Goal: Information Seeking & Learning: Compare options

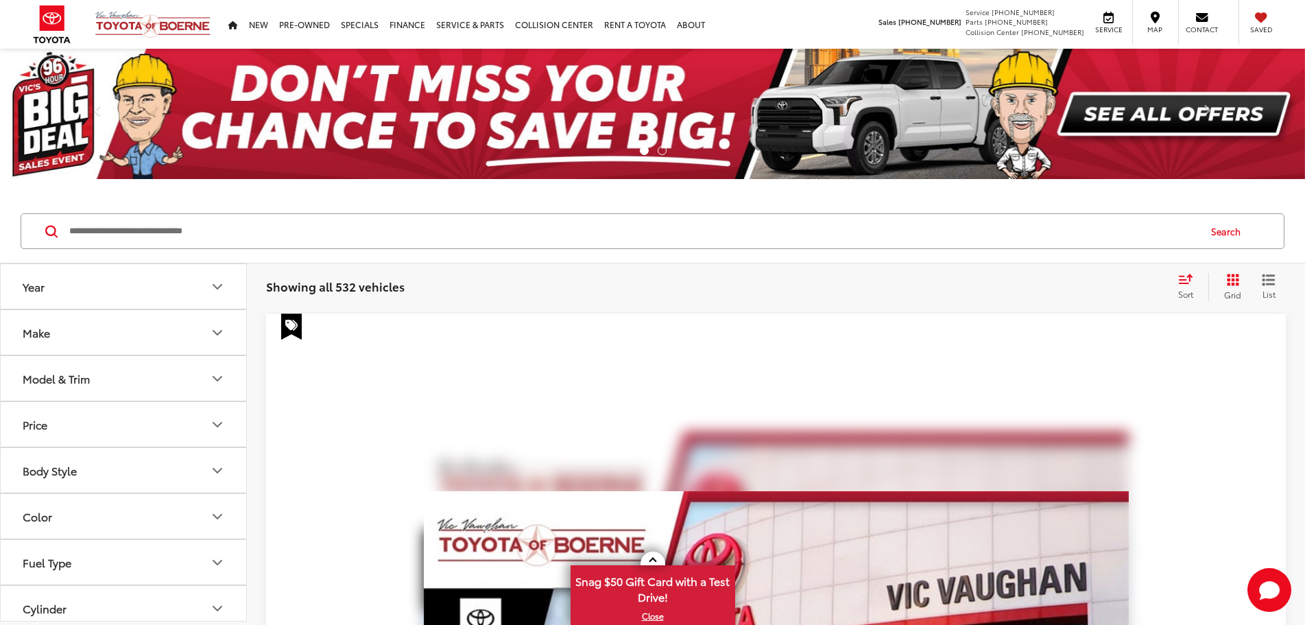
click at [80, 374] on div "Model & Trim" at bounding box center [56, 378] width 67 height 13
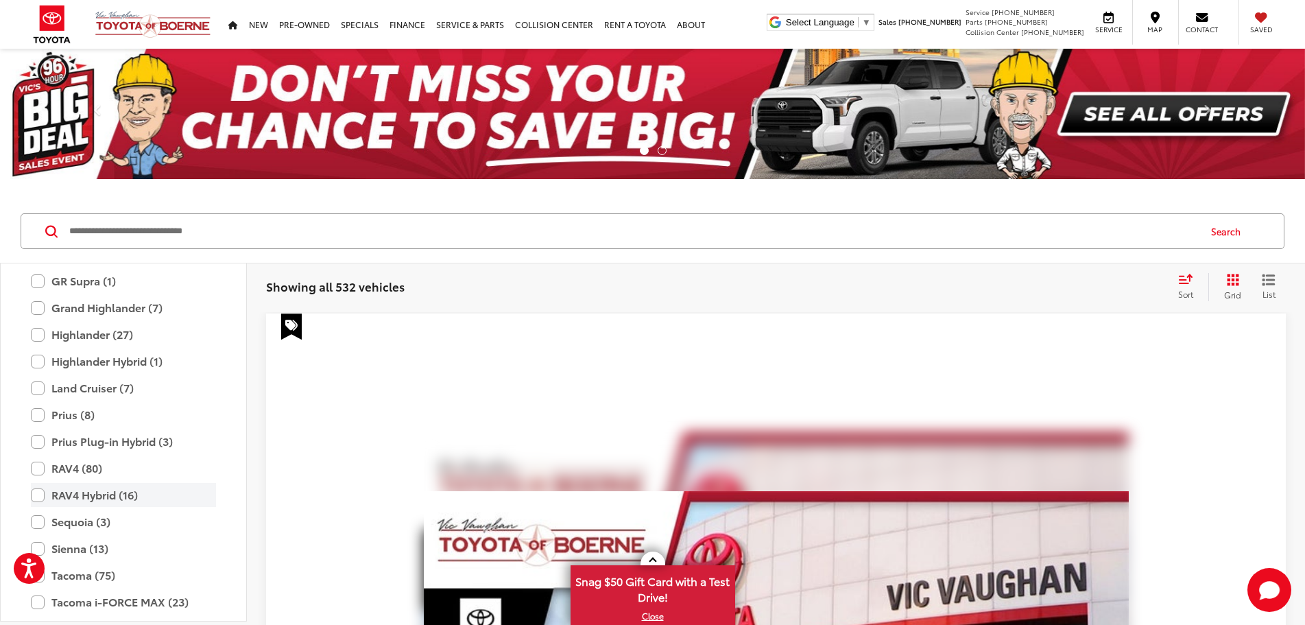
click at [52, 494] on label "RAV4 Hybrid (16)" at bounding box center [123, 495] width 185 height 24
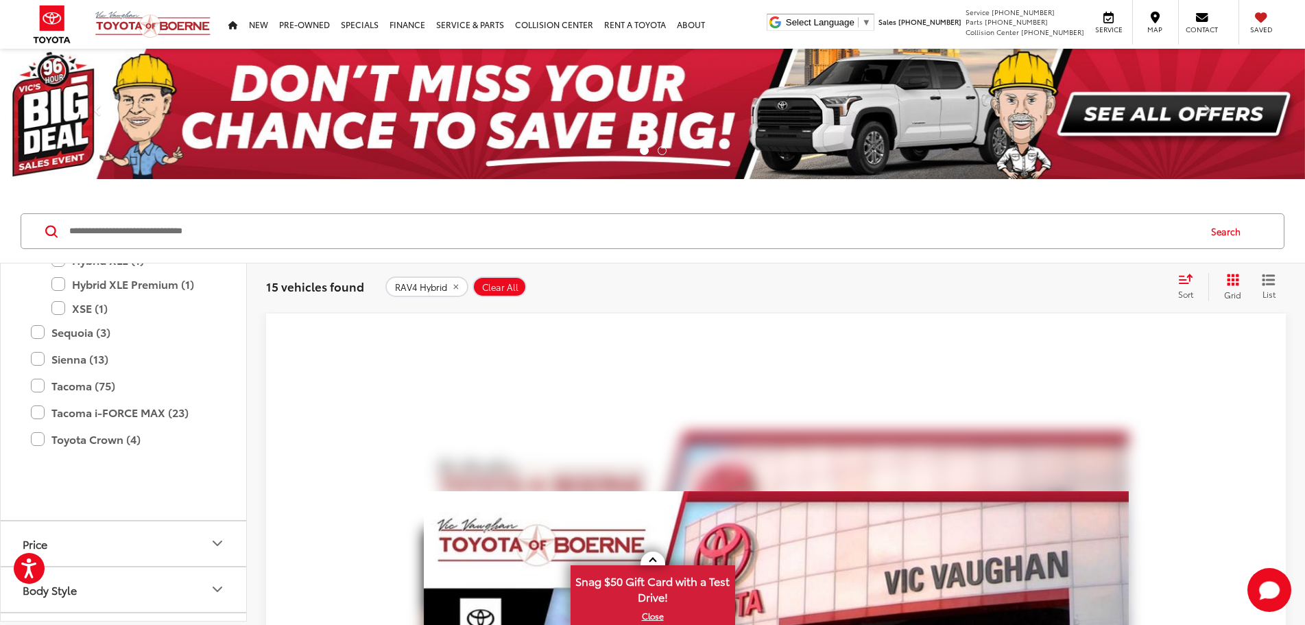
scroll to position [540, 0]
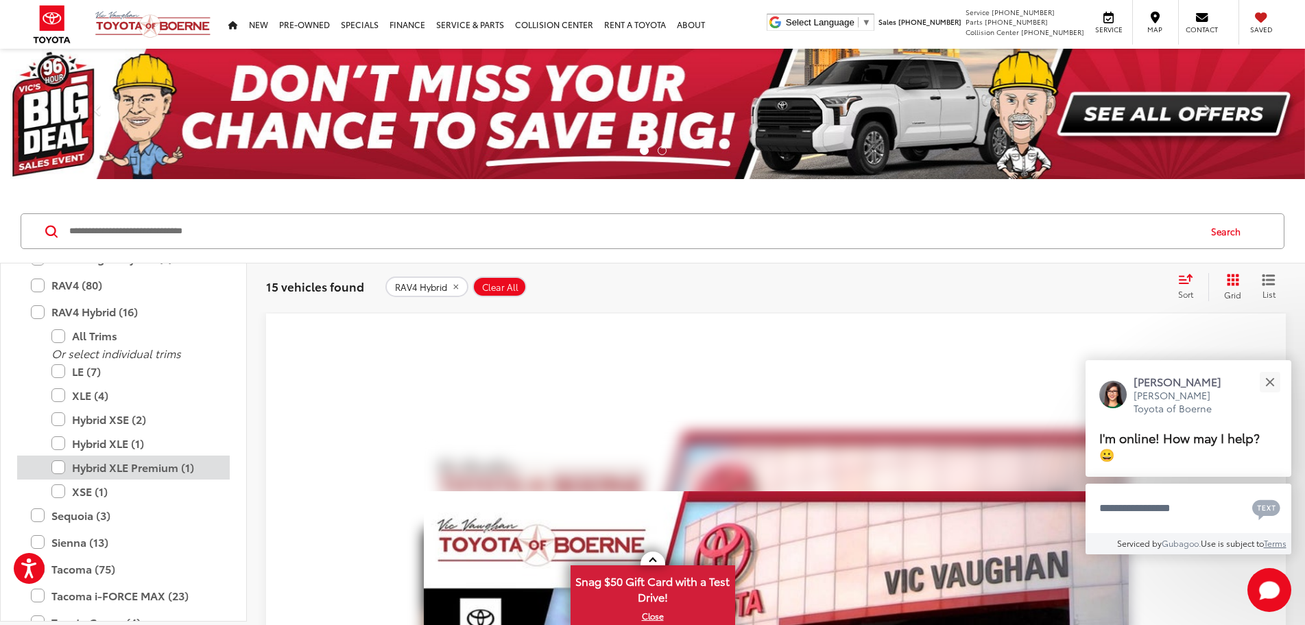
click at [63, 467] on label "Hybrid XLE Premium (1)" at bounding box center [133, 467] width 165 height 24
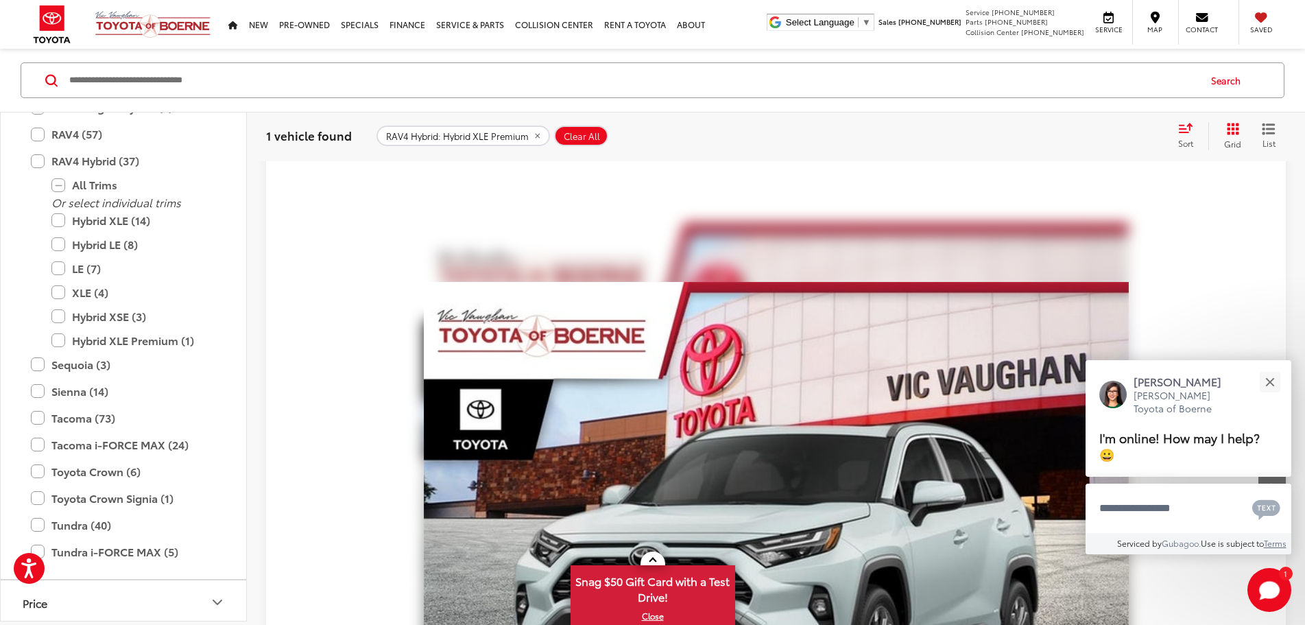
scroll to position [183, 0]
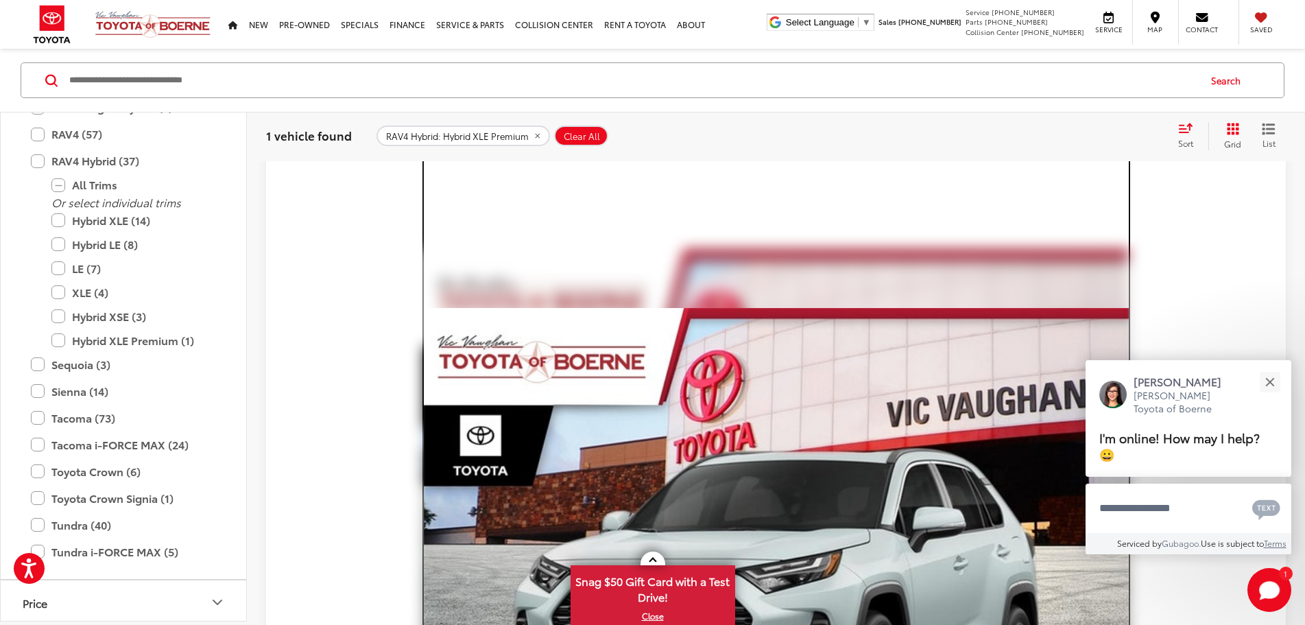
click at [682, 431] on img "2025 Toyota RAV4 Hybrid Hybrid XLE Premium 0" at bounding box center [776, 572] width 705 height 529
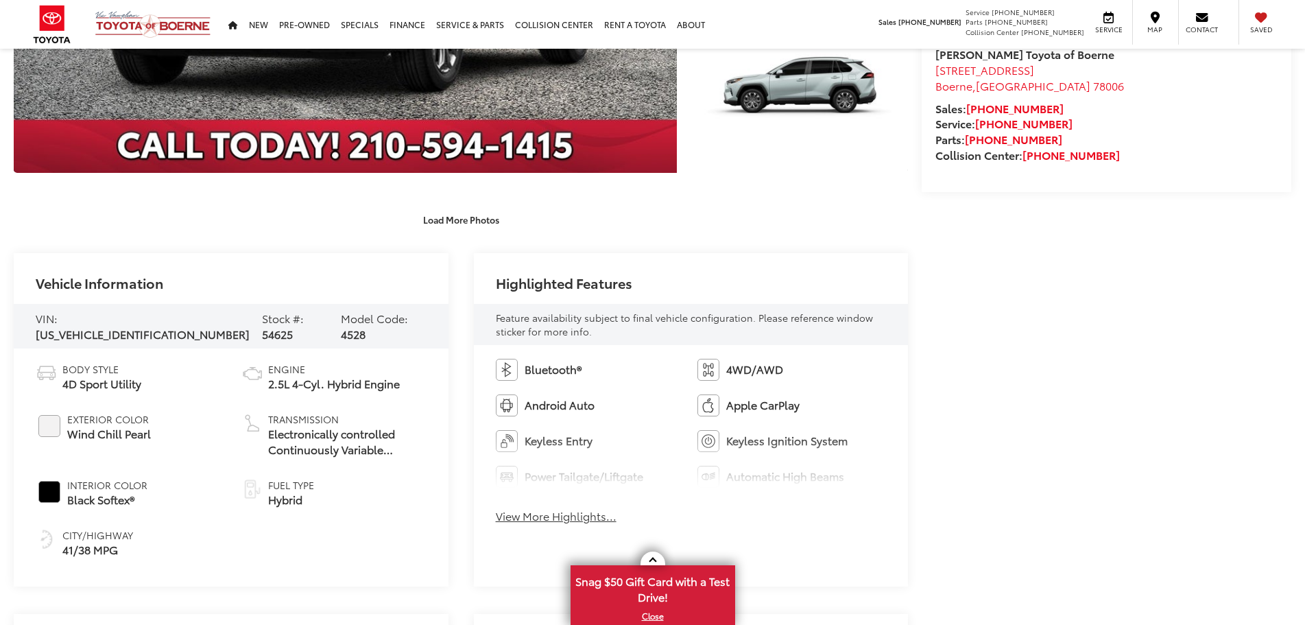
scroll to position [549, 0]
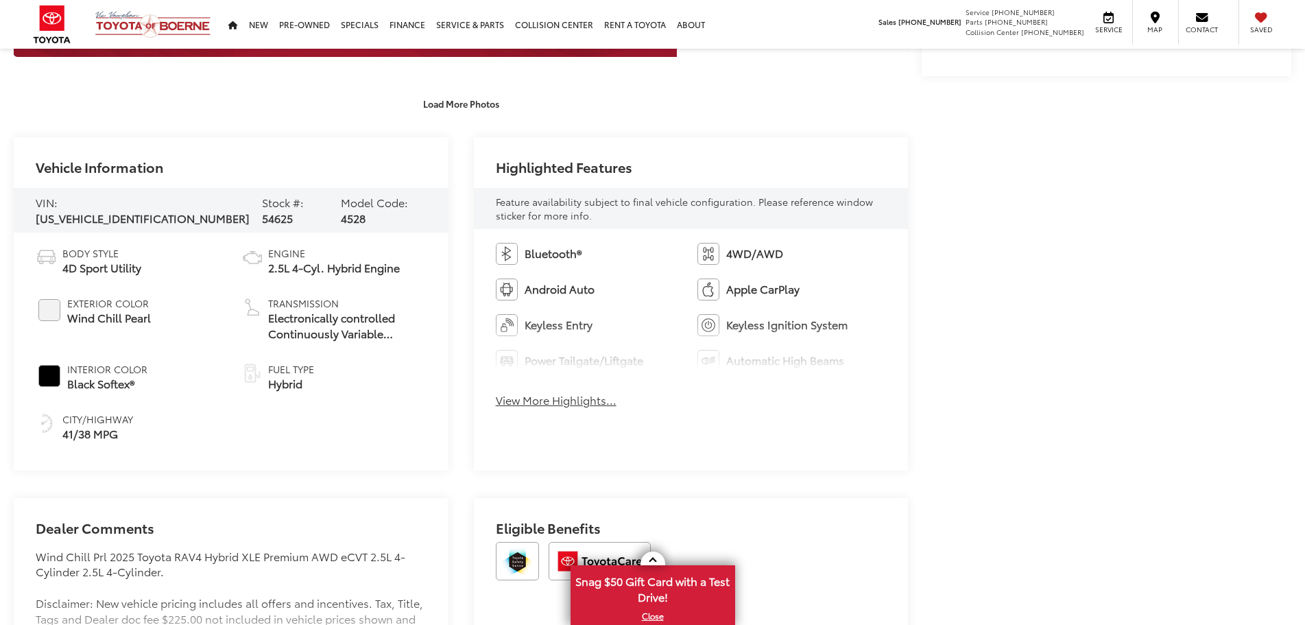
click at [584, 401] on button "View More Highlights..." at bounding box center [556, 400] width 121 height 16
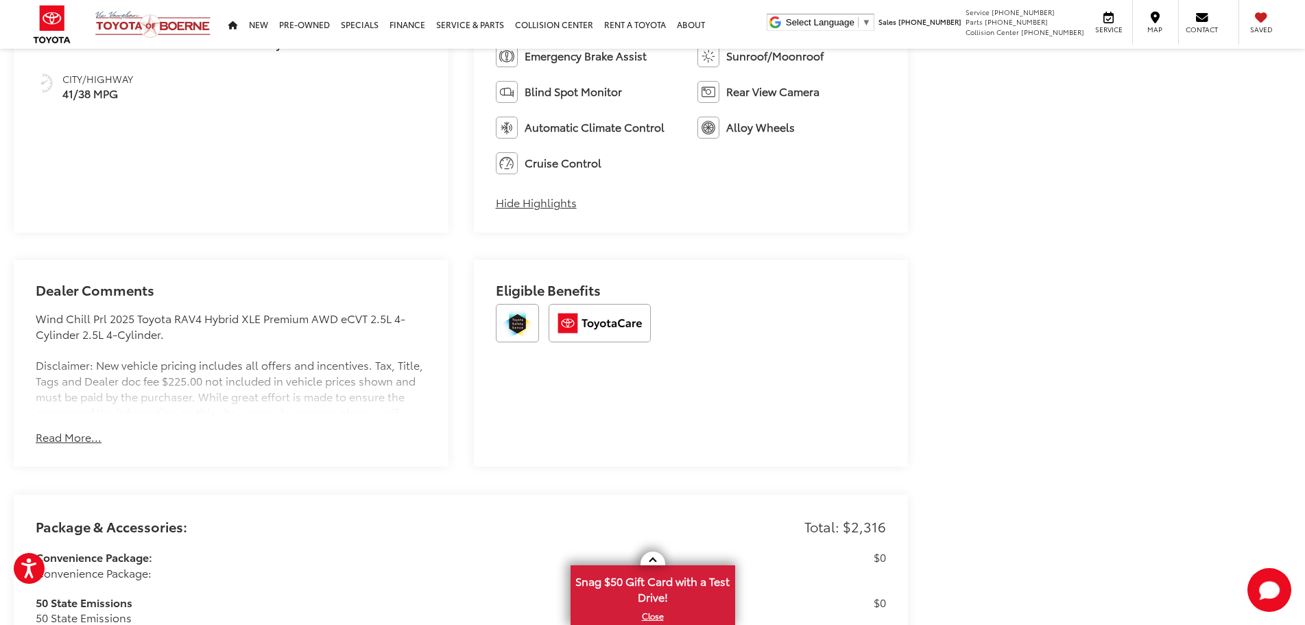
scroll to position [914, 0]
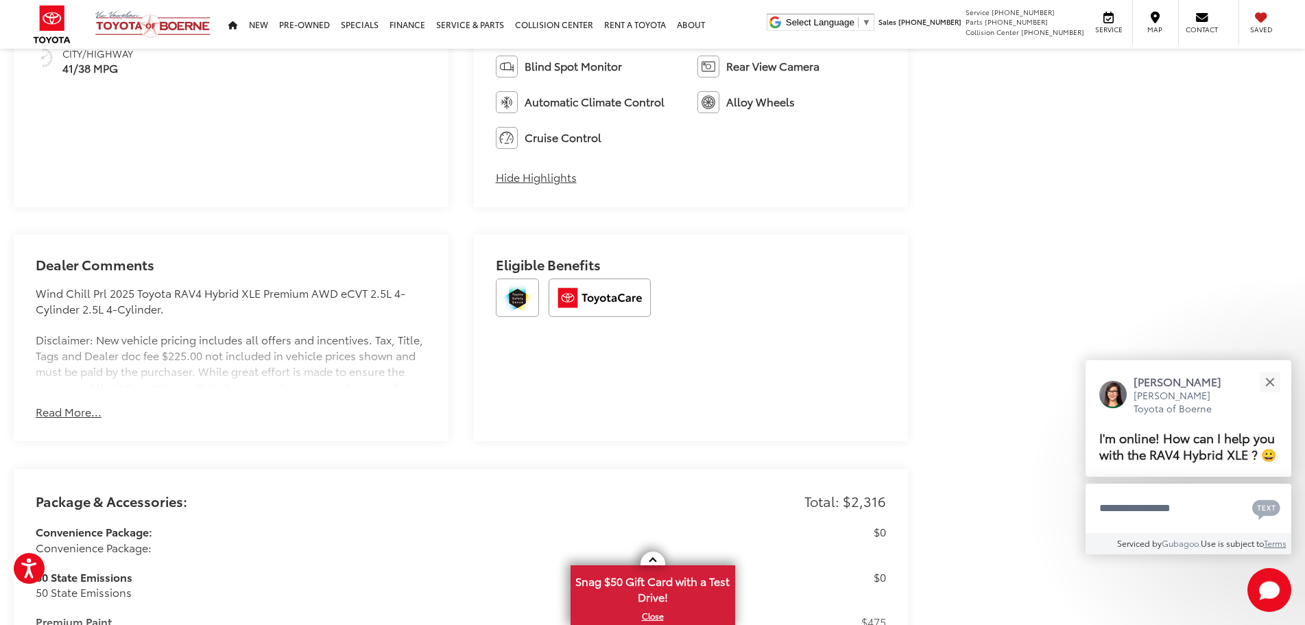
click at [71, 413] on button "Read More..." at bounding box center [69, 412] width 66 height 16
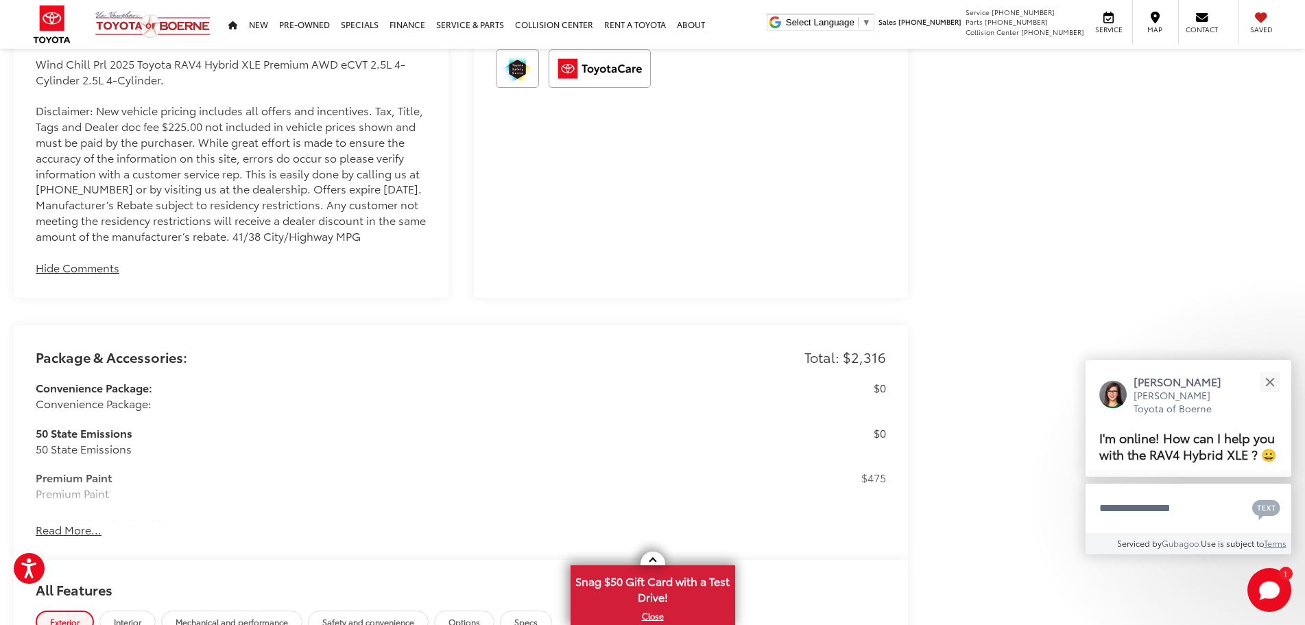
scroll to position [1280, 0]
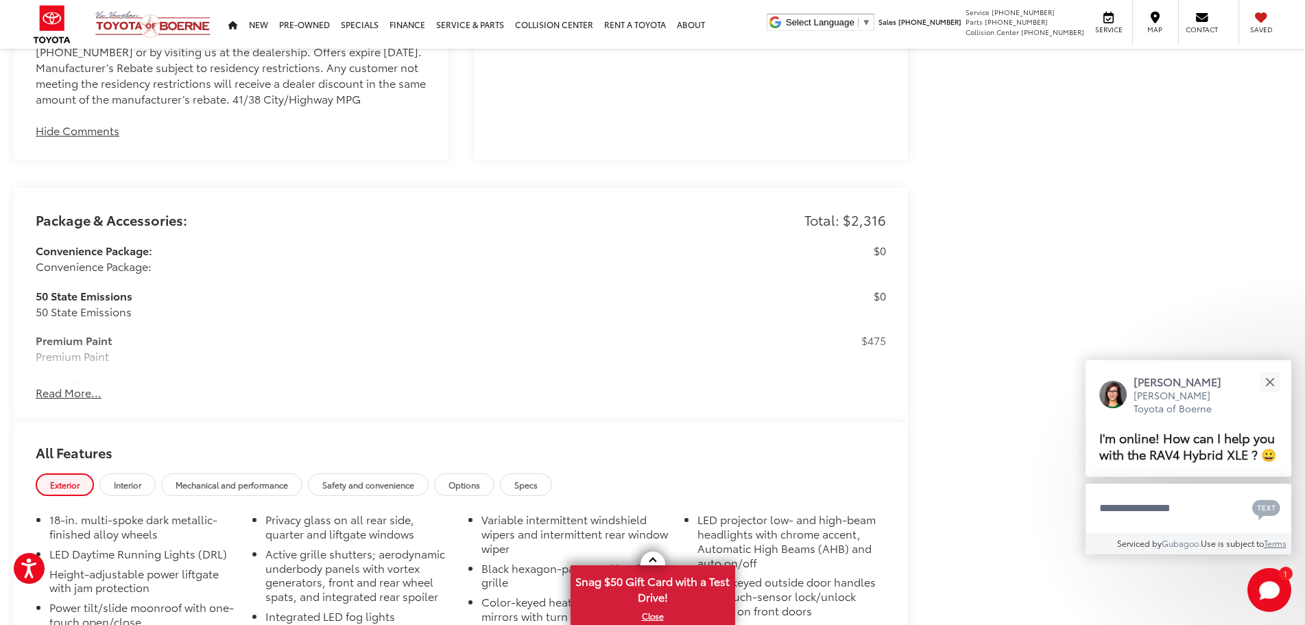
click at [90, 400] on button "Read More..." at bounding box center [69, 393] width 66 height 16
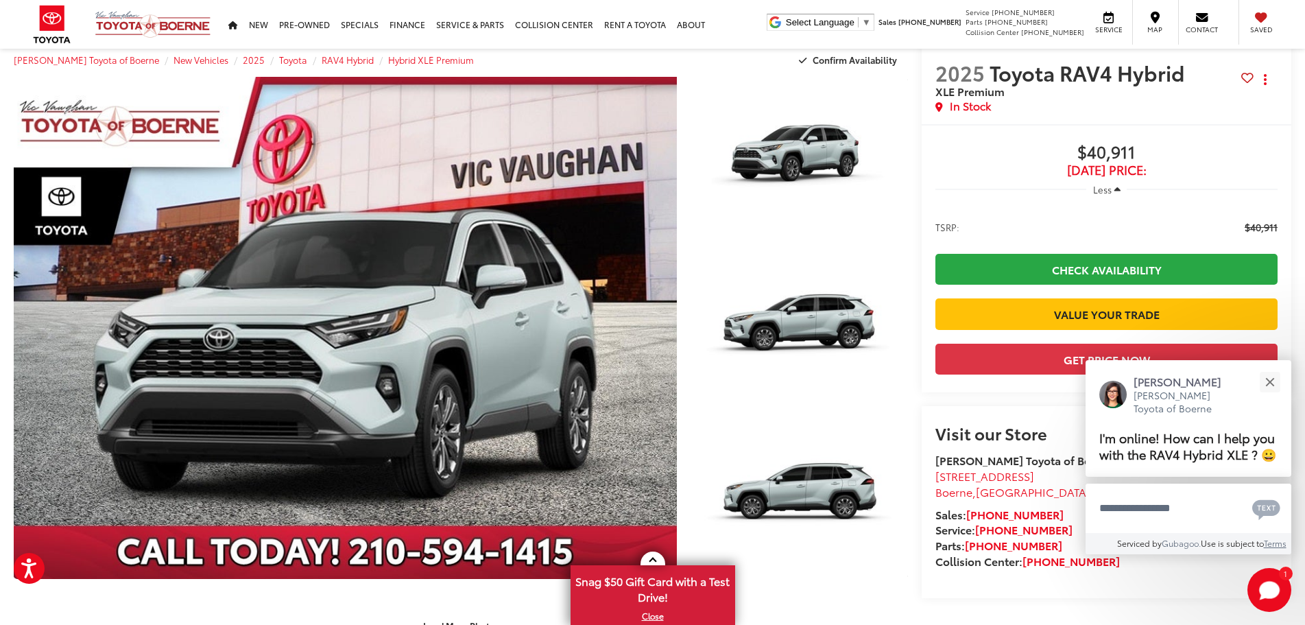
scroll to position [0, 0]
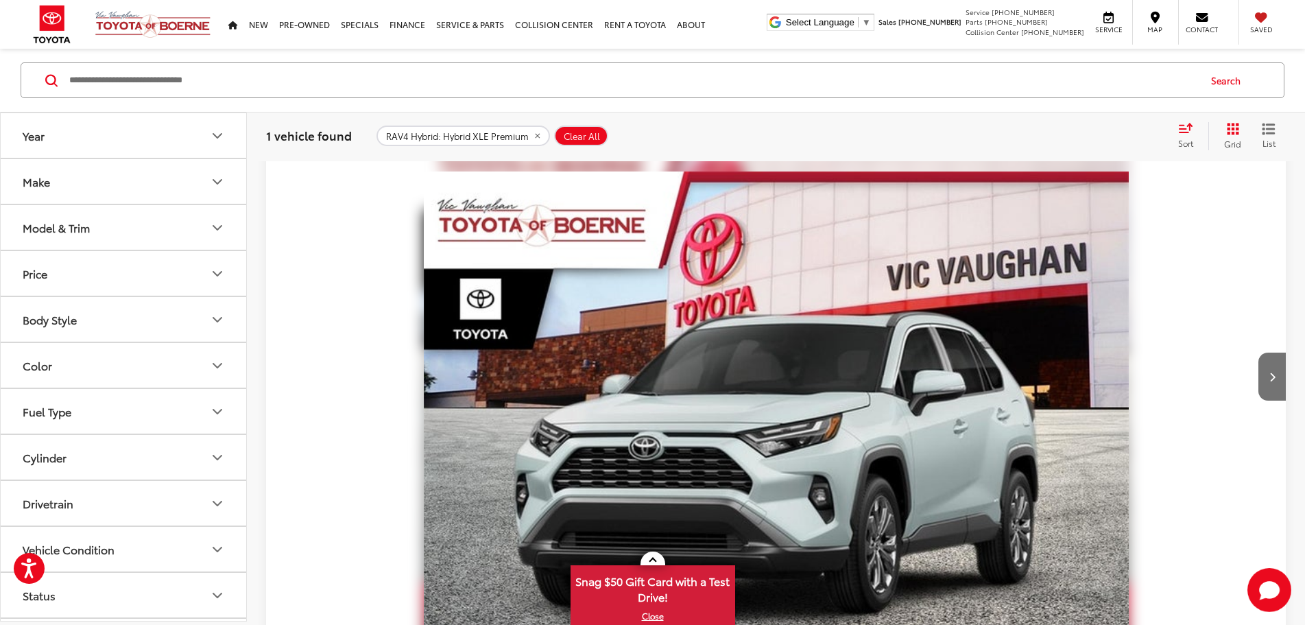
click at [78, 221] on div "Model & Trim" at bounding box center [56, 227] width 67 height 13
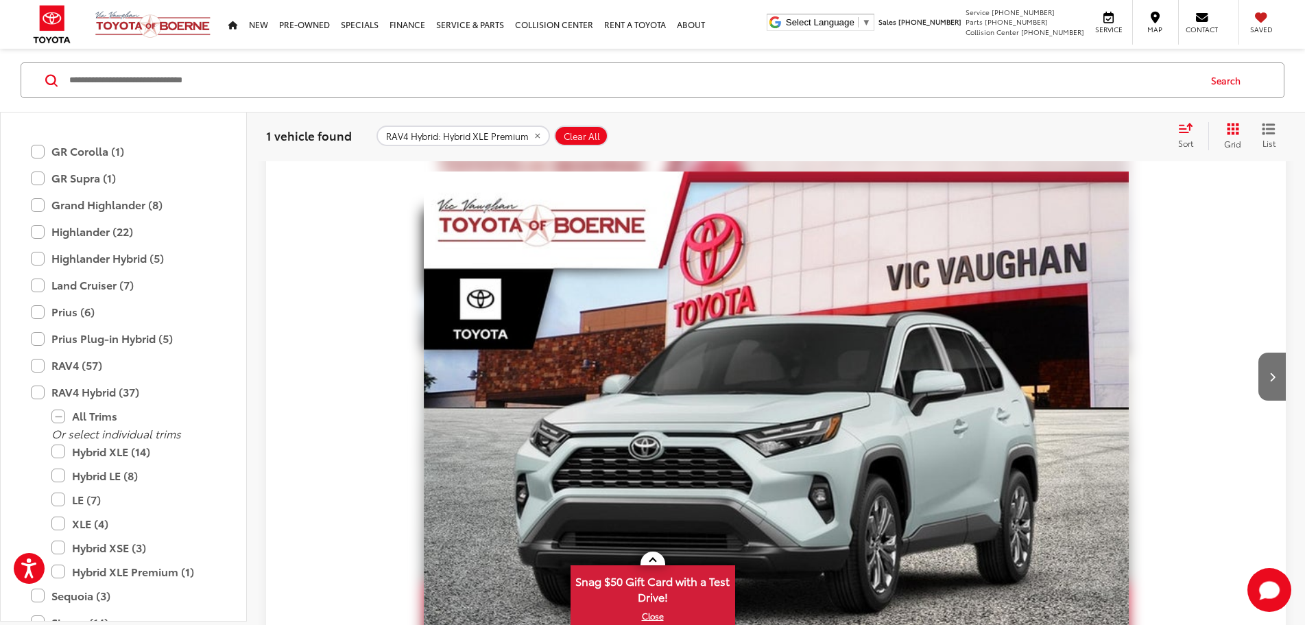
scroll to position [357, 0]
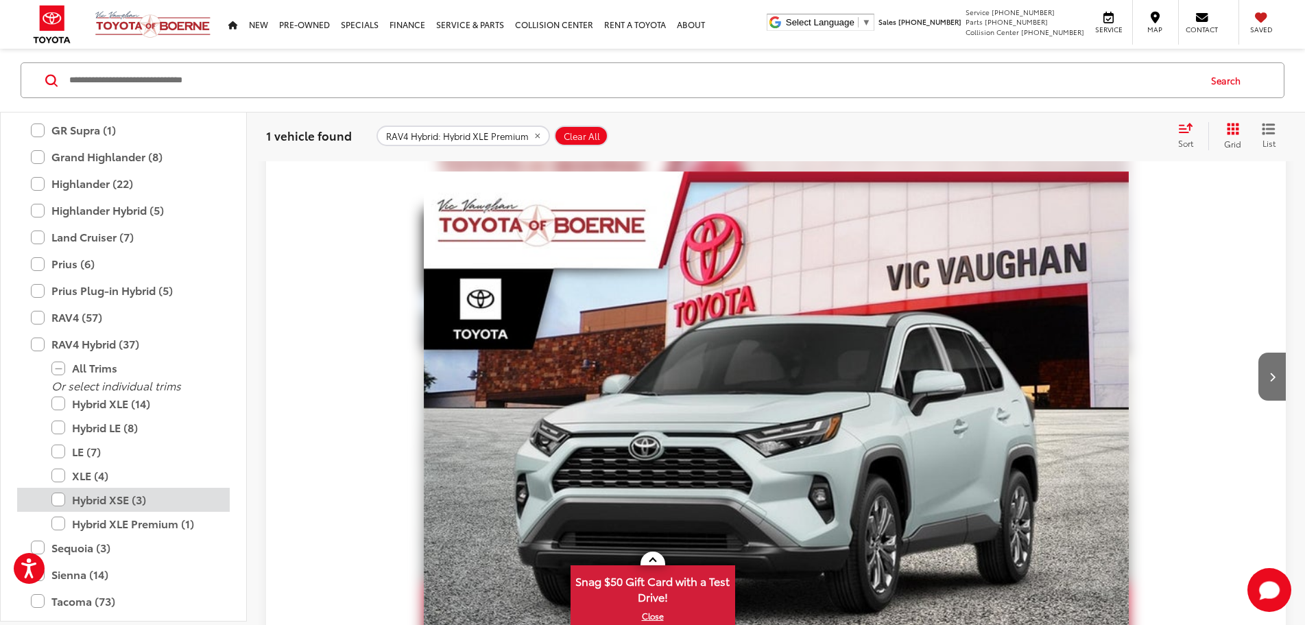
click at [62, 488] on label "Hybrid XSE (3)" at bounding box center [133, 500] width 165 height 24
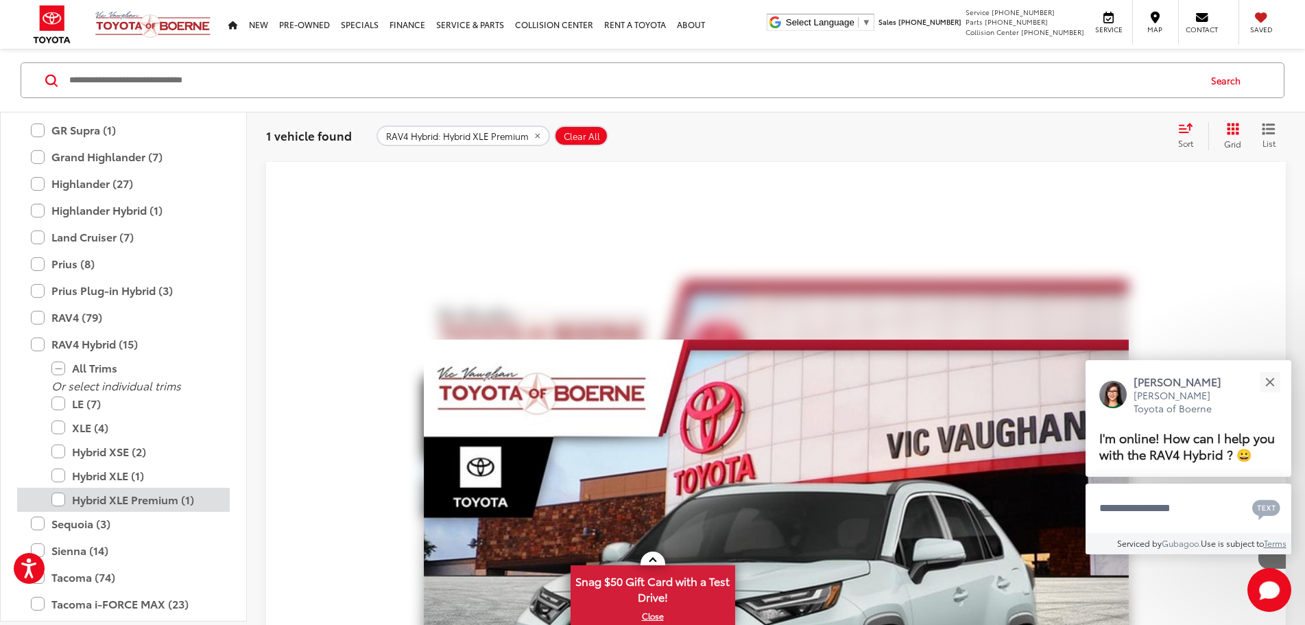
scroll to position [151, 0]
click at [58, 495] on label "Hybrid XLE Premium (1)" at bounding box center [133, 500] width 165 height 24
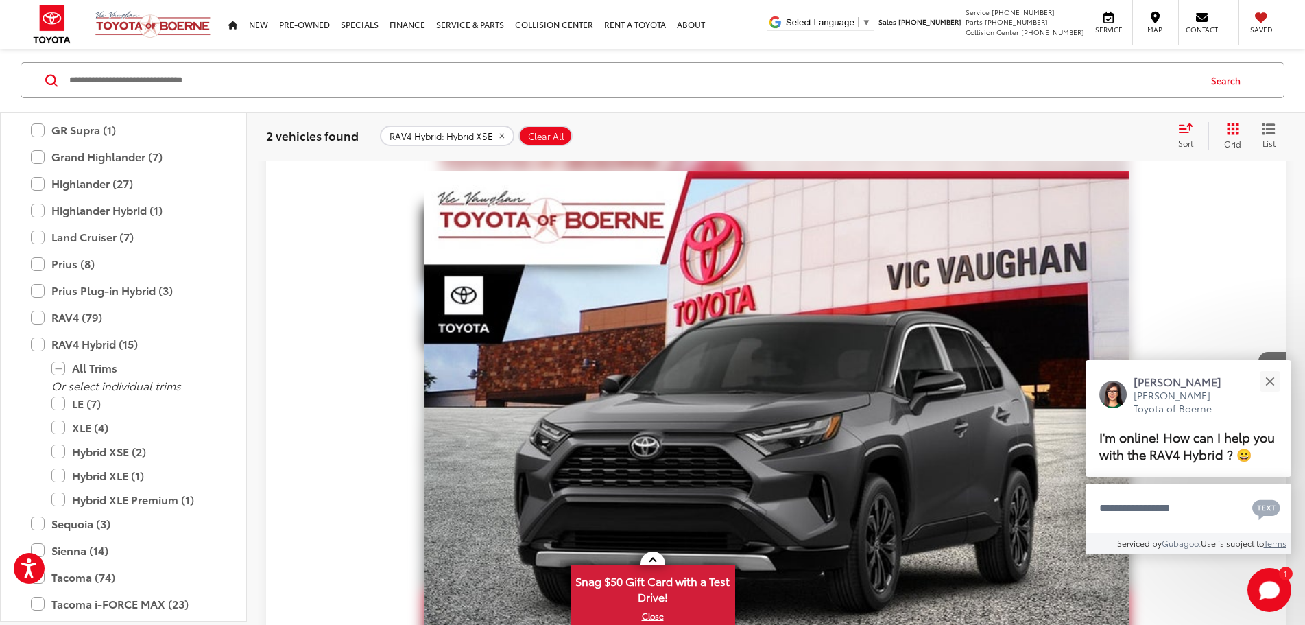
scroll to position [183, 0]
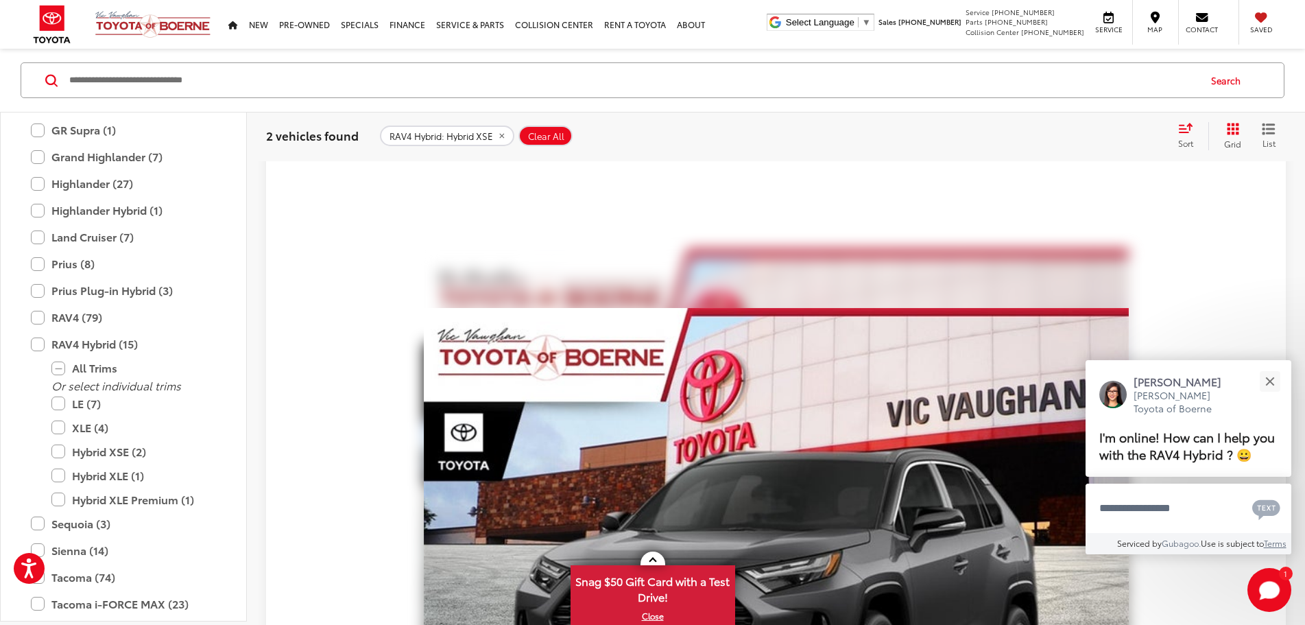
click at [444, 542] on div at bounding box center [776, 526] width 1020 height 793
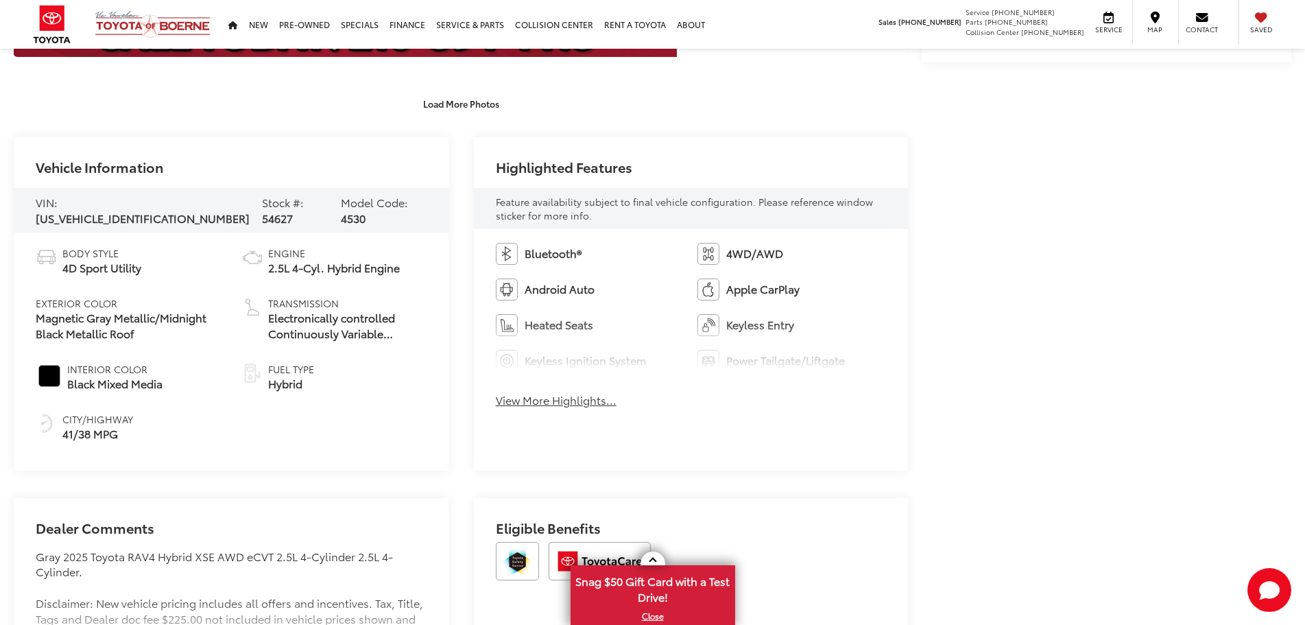
click at [549, 392] on button "View More Highlights..." at bounding box center [556, 400] width 121 height 16
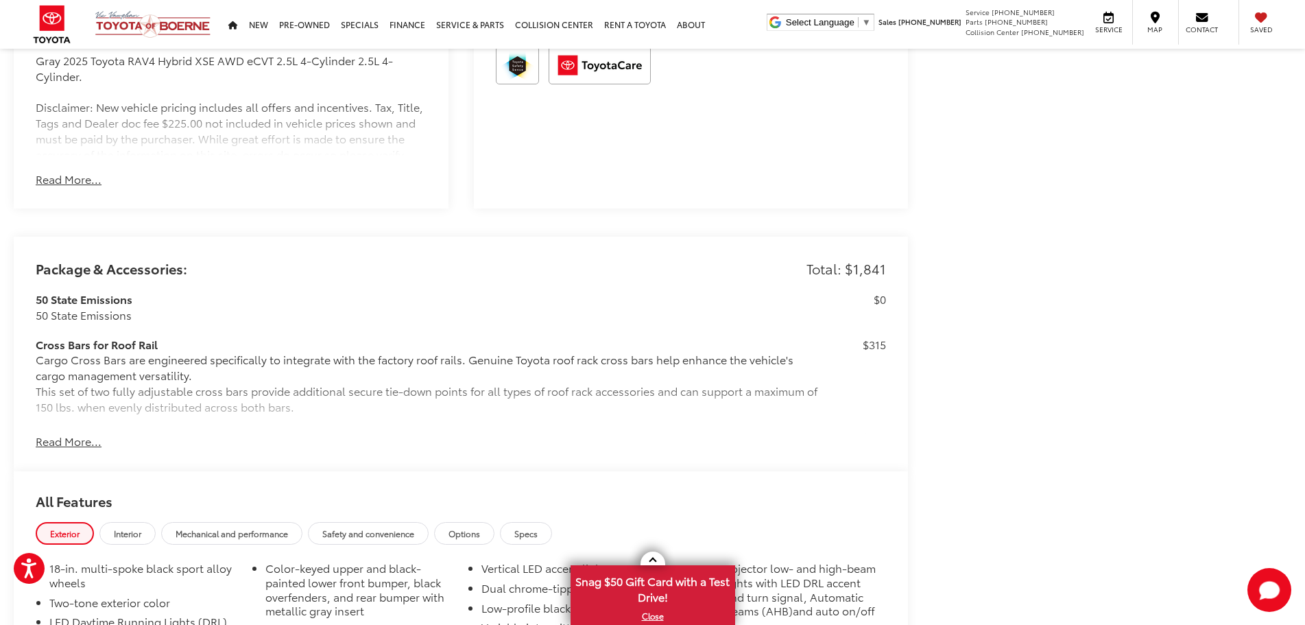
scroll to position [1280, 0]
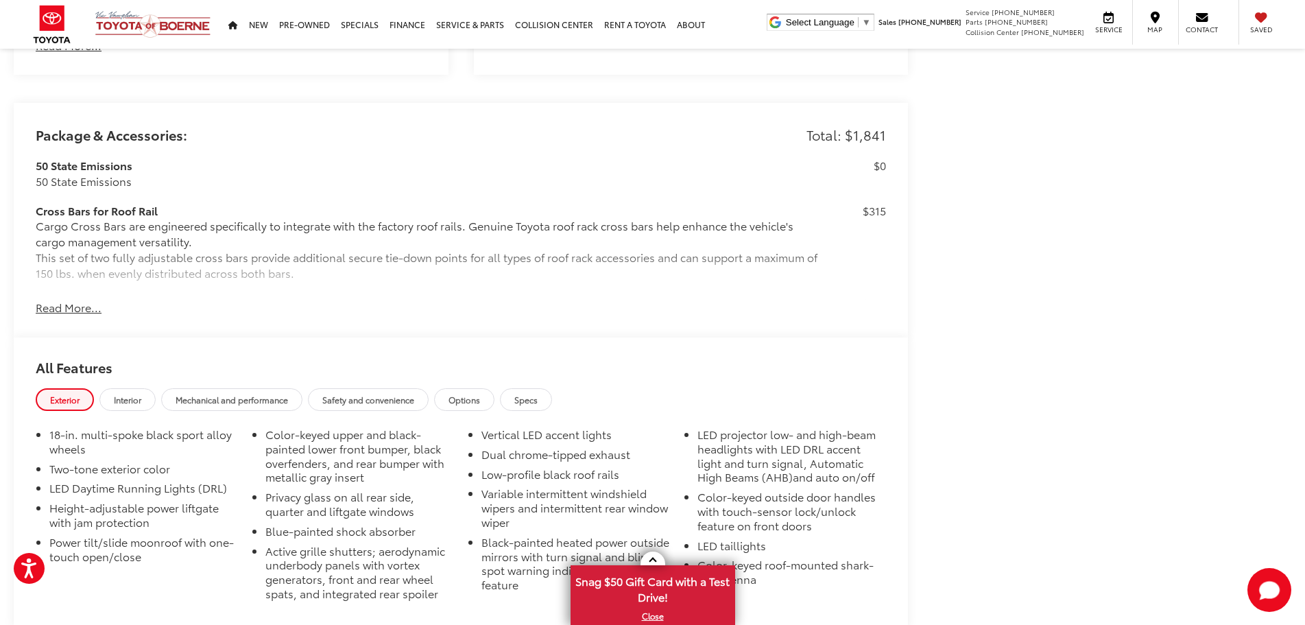
click at [58, 302] on button "Read More..." at bounding box center [69, 308] width 66 height 16
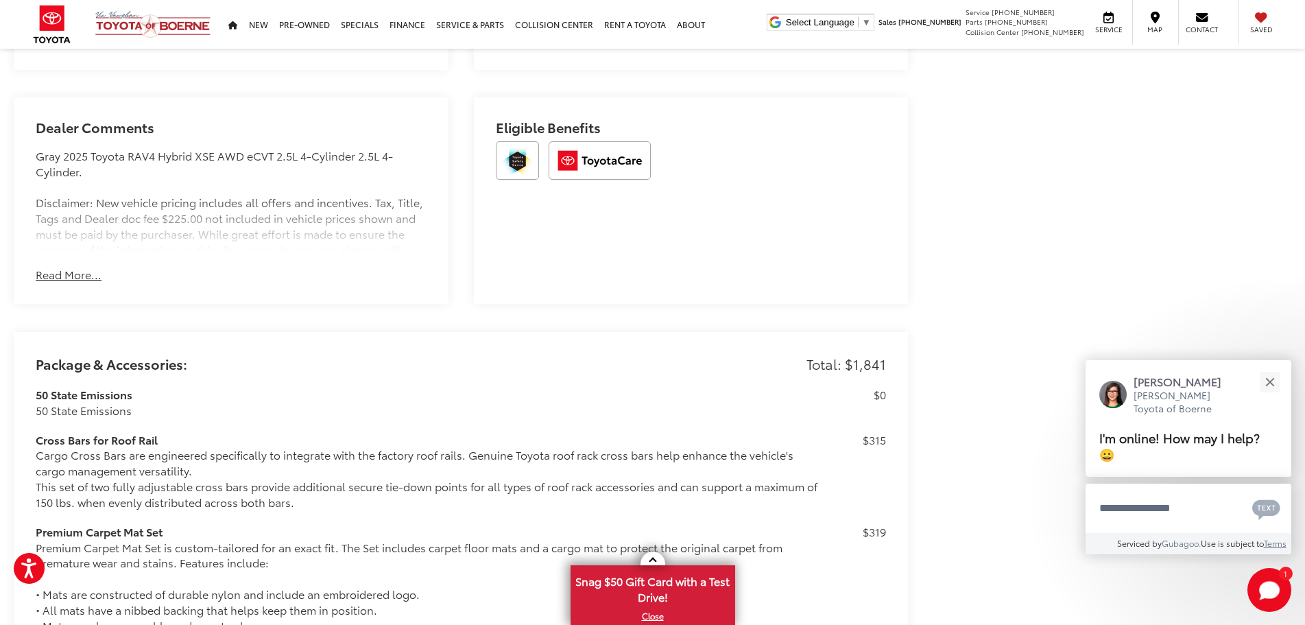
scroll to position [889, 0]
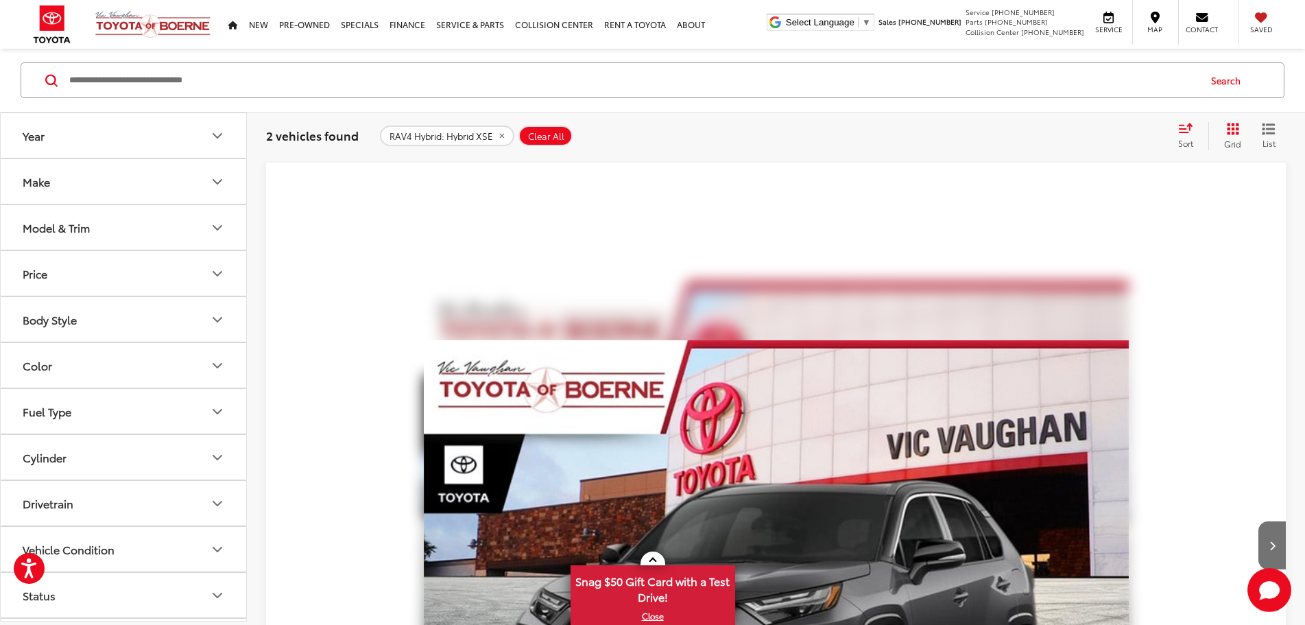
click at [88, 234] on div "Model & Trim" at bounding box center [56, 227] width 67 height 13
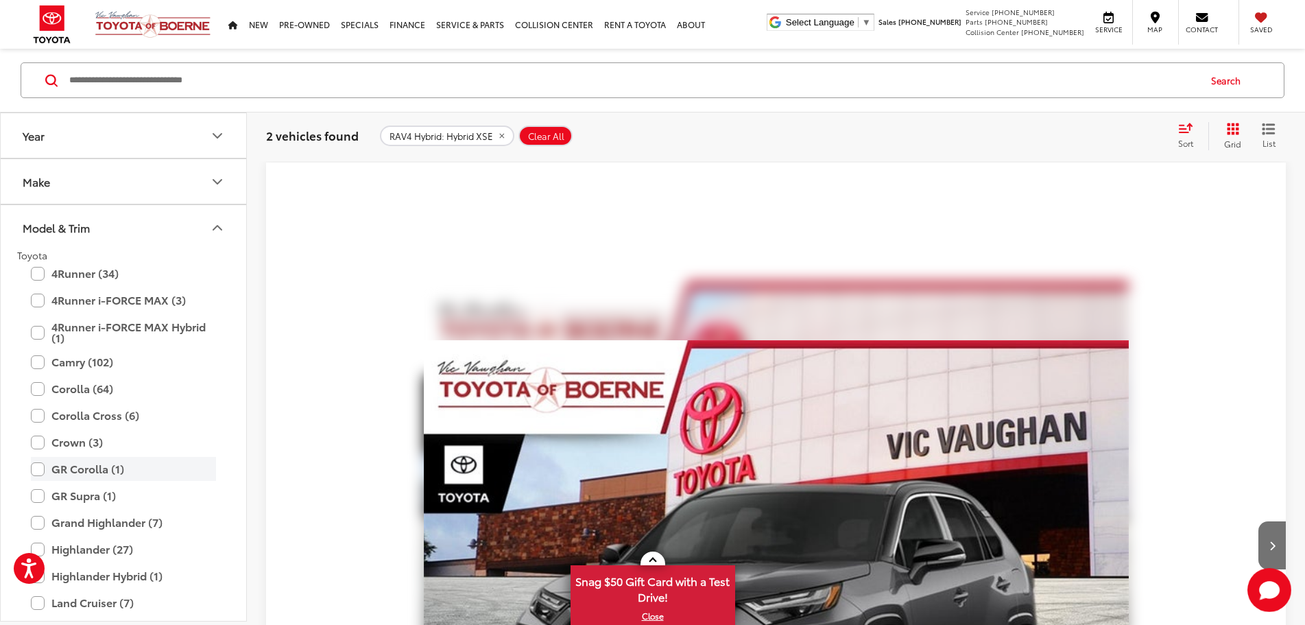
scroll to position [357, 0]
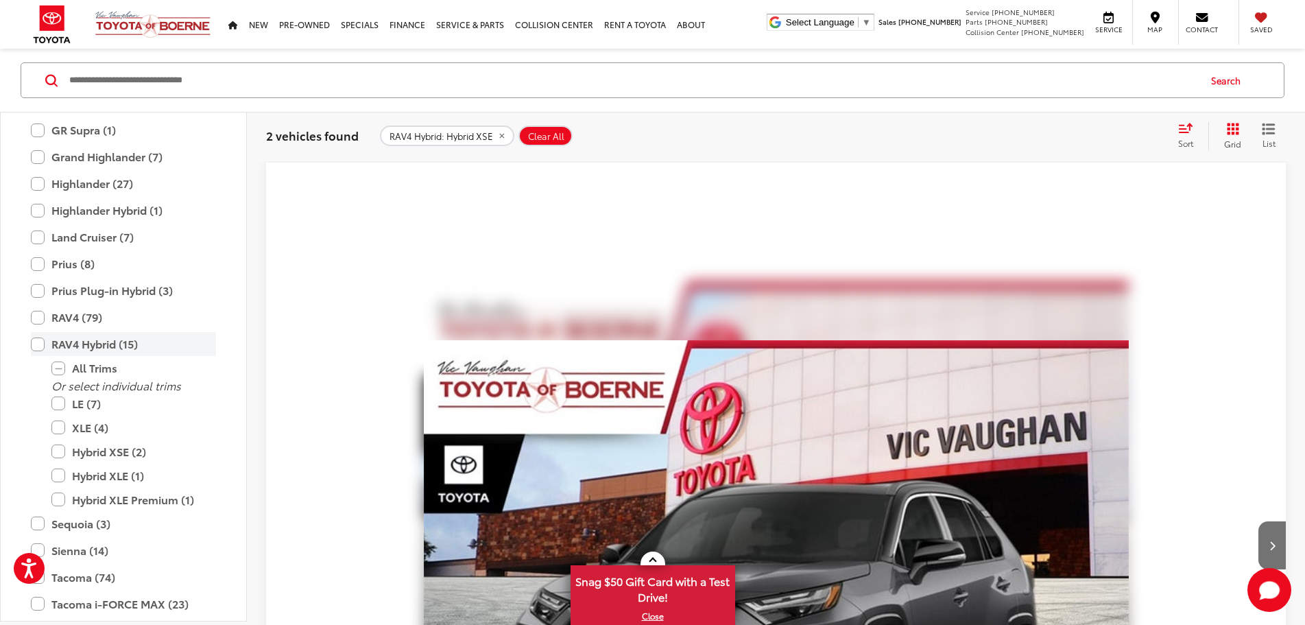
click at [31, 346] on label "RAV4 Hybrid (15)" at bounding box center [123, 344] width 185 height 24
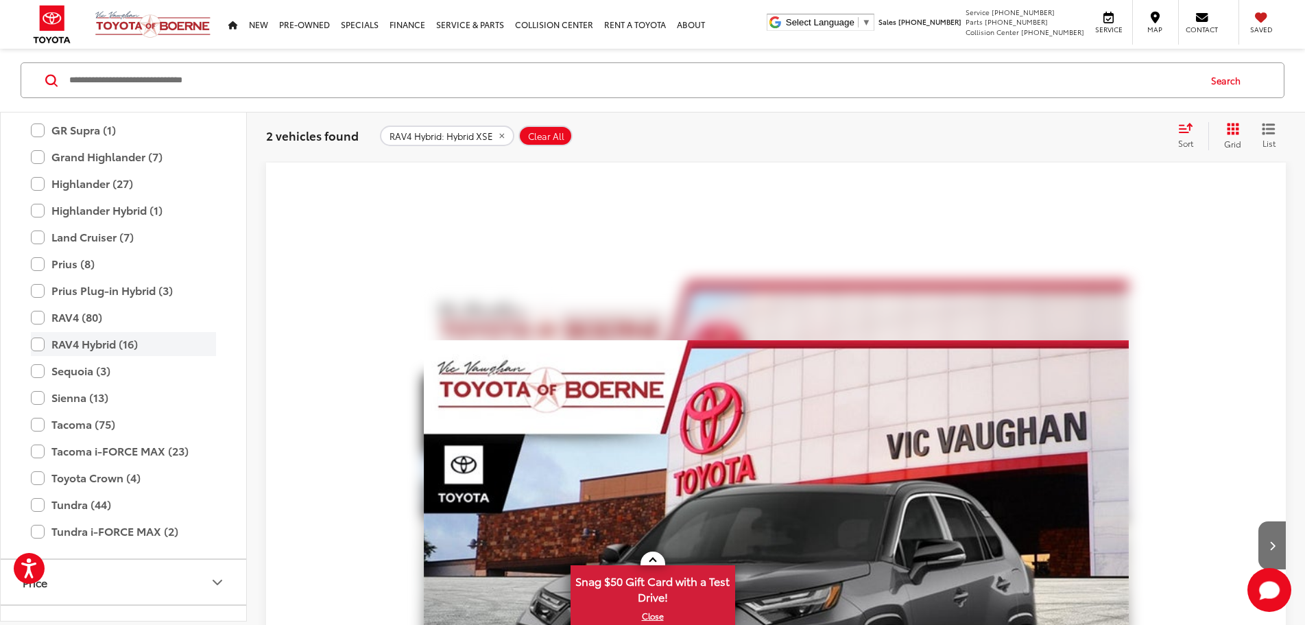
click at [35, 343] on label "RAV4 Hybrid (16)" at bounding box center [123, 344] width 185 height 24
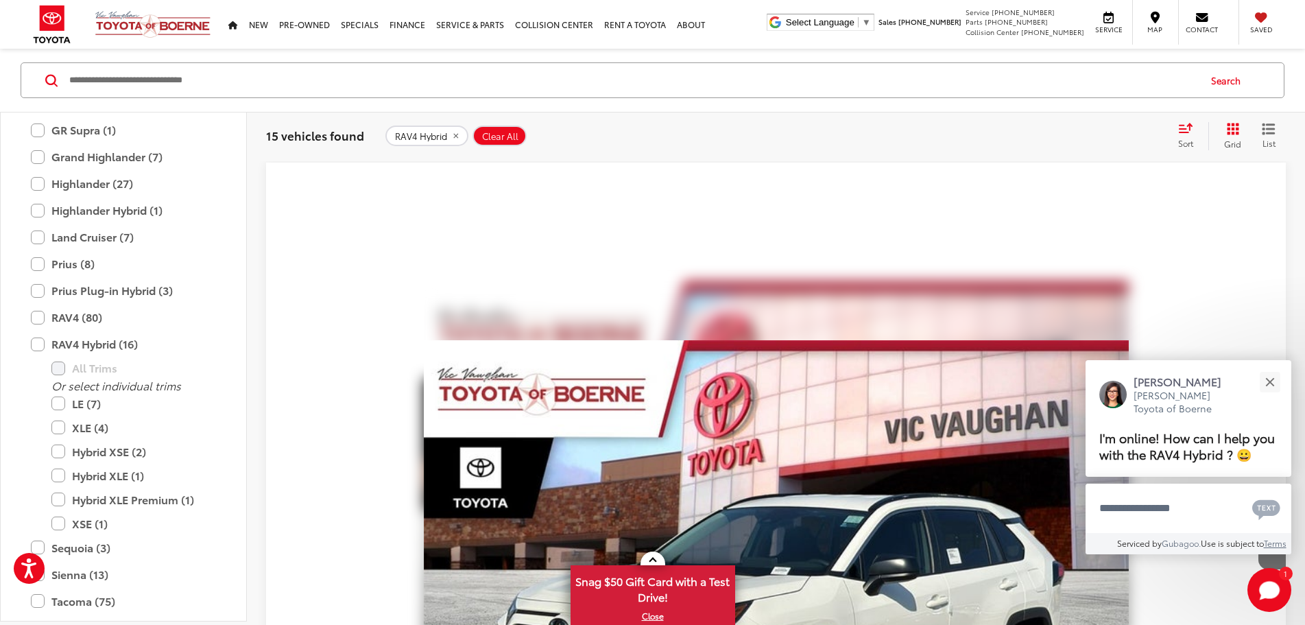
click at [29, 347] on div "RAV4 Hybrid (16) All Trims Or select individual trims LE (7) XLE (4) Hybrid XSE…" at bounding box center [123, 434] width 213 height 204
click at [36, 326] on label "RAV4 (80)" at bounding box center [123, 317] width 185 height 24
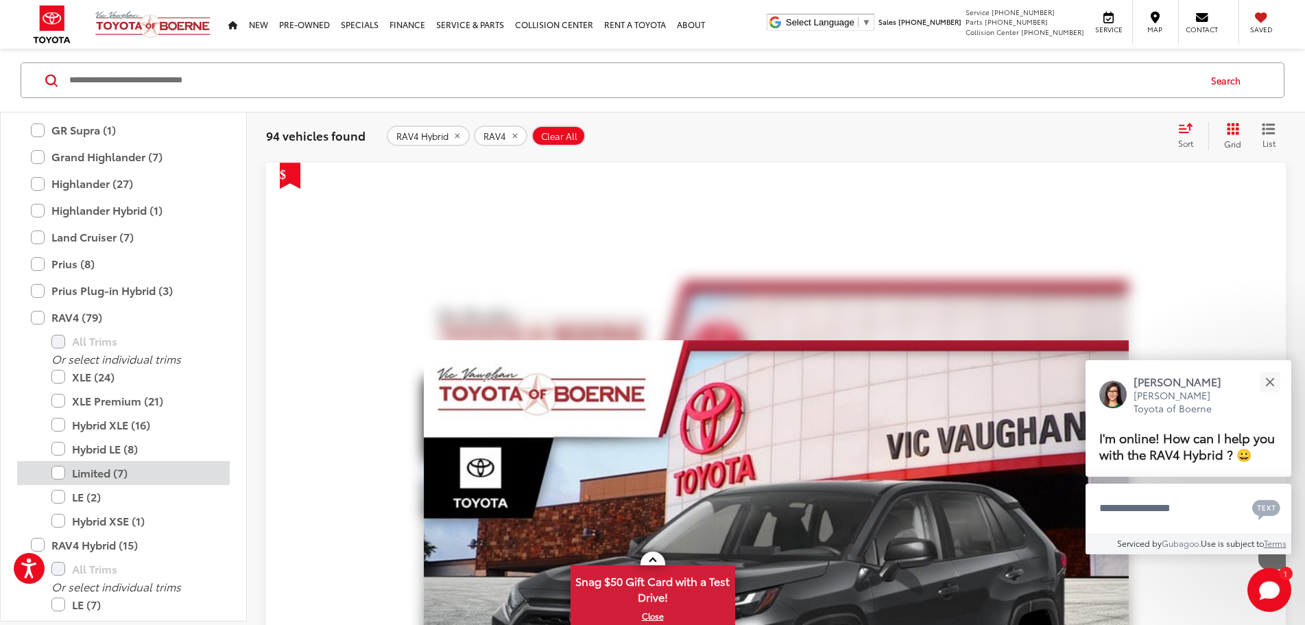
click at [62, 475] on label "Limited (7)" at bounding box center [133, 473] width 165 height 24
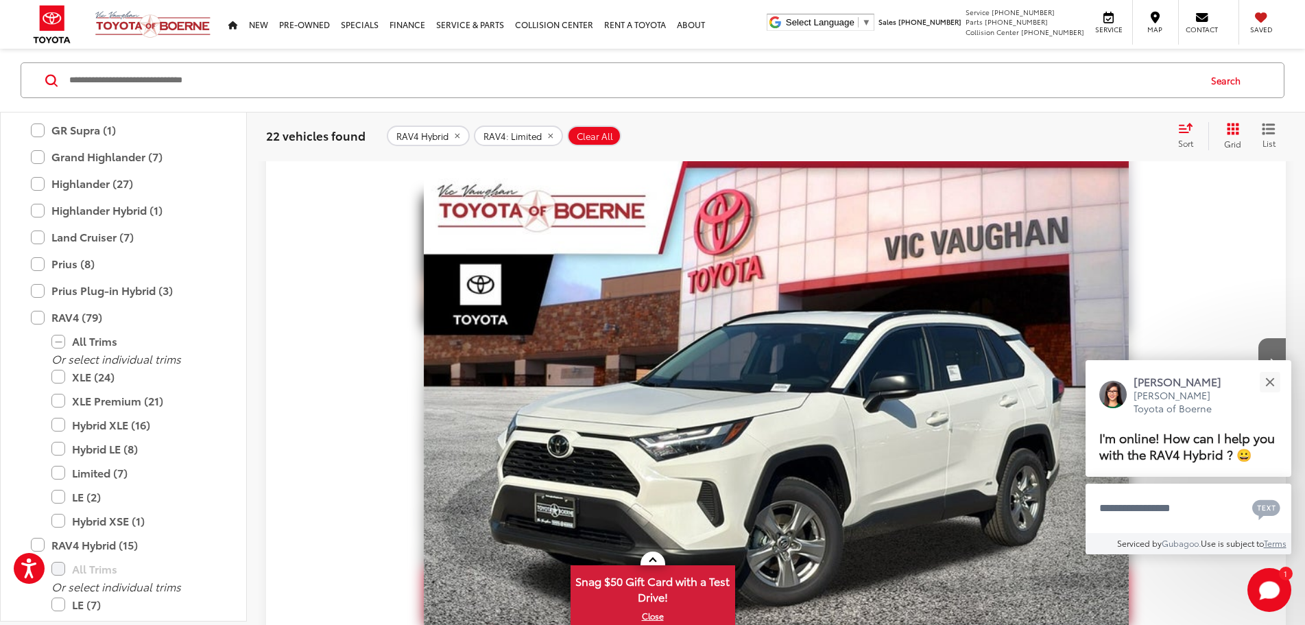
scroll to position [151, 0]
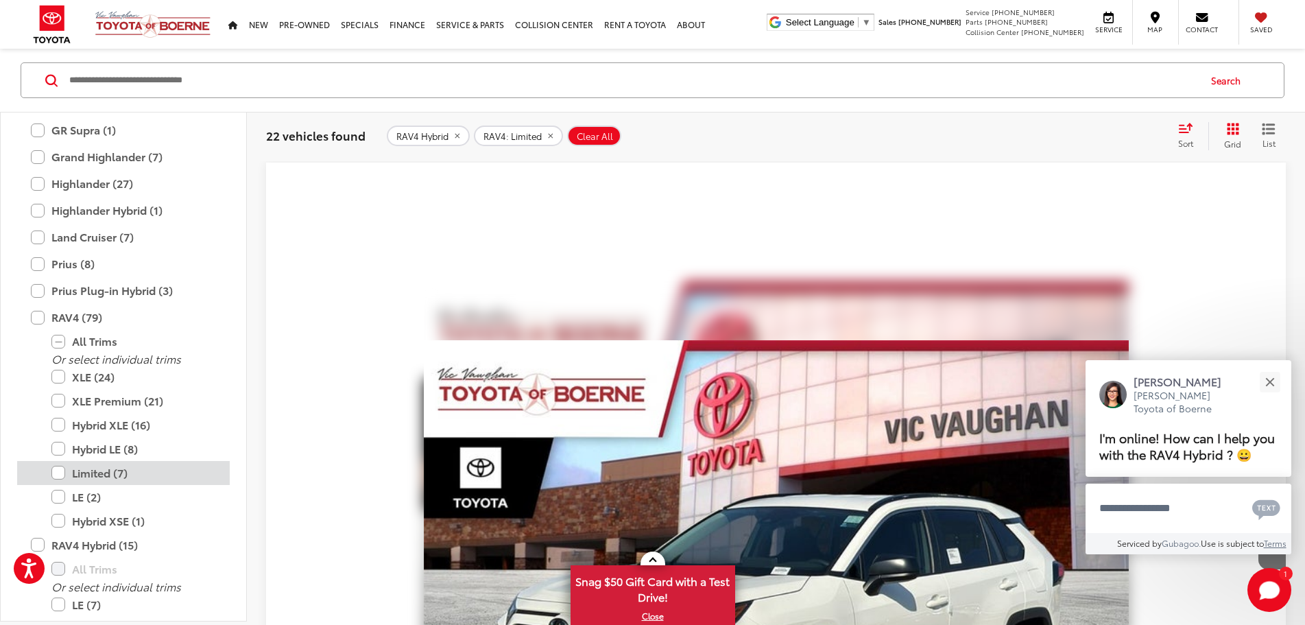
click at [65, 472] on label "Limited (7)" at bounding box center [133, 473] width 165 height 24
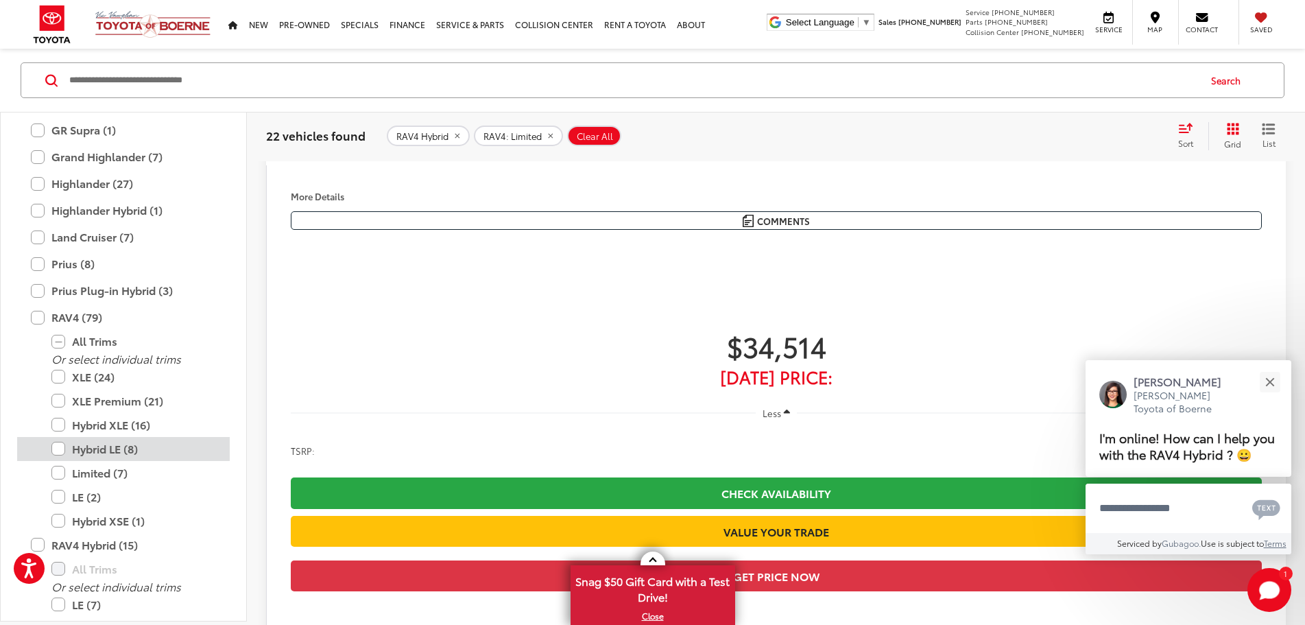
scroll to position [540, 0]
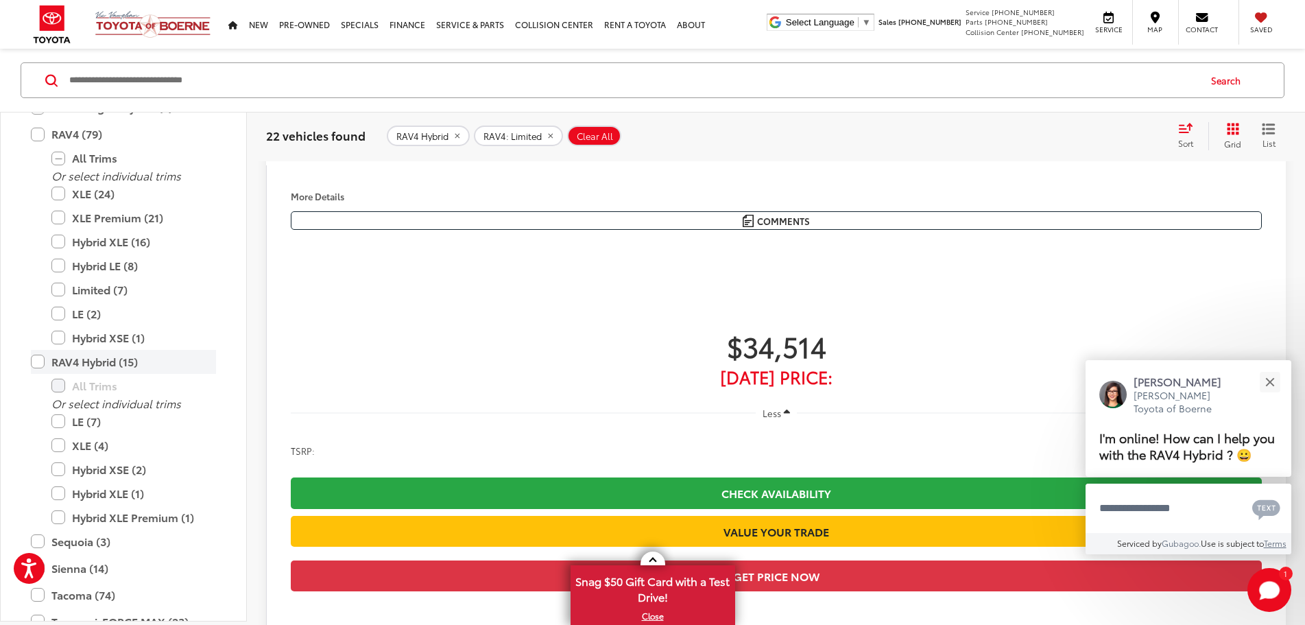
click at [34, 363] on label "RAV4 Hybrid (15)" at bounding box center [123, 362] width 185 height 24
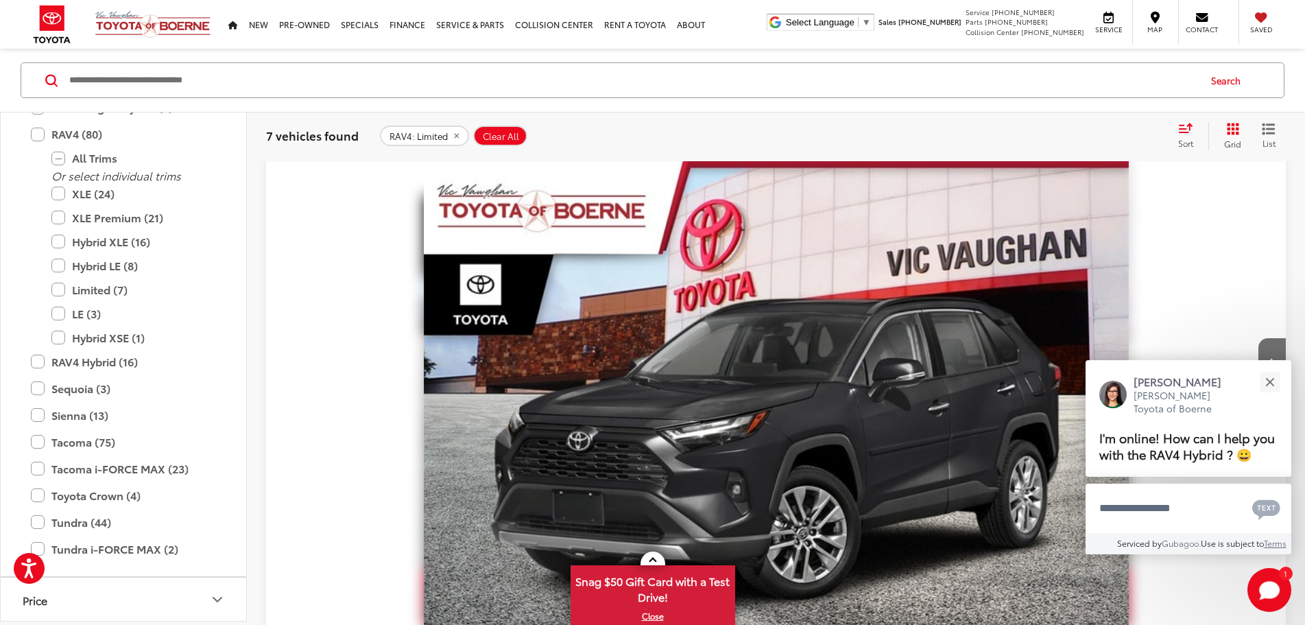
scroll to position [151, 0]
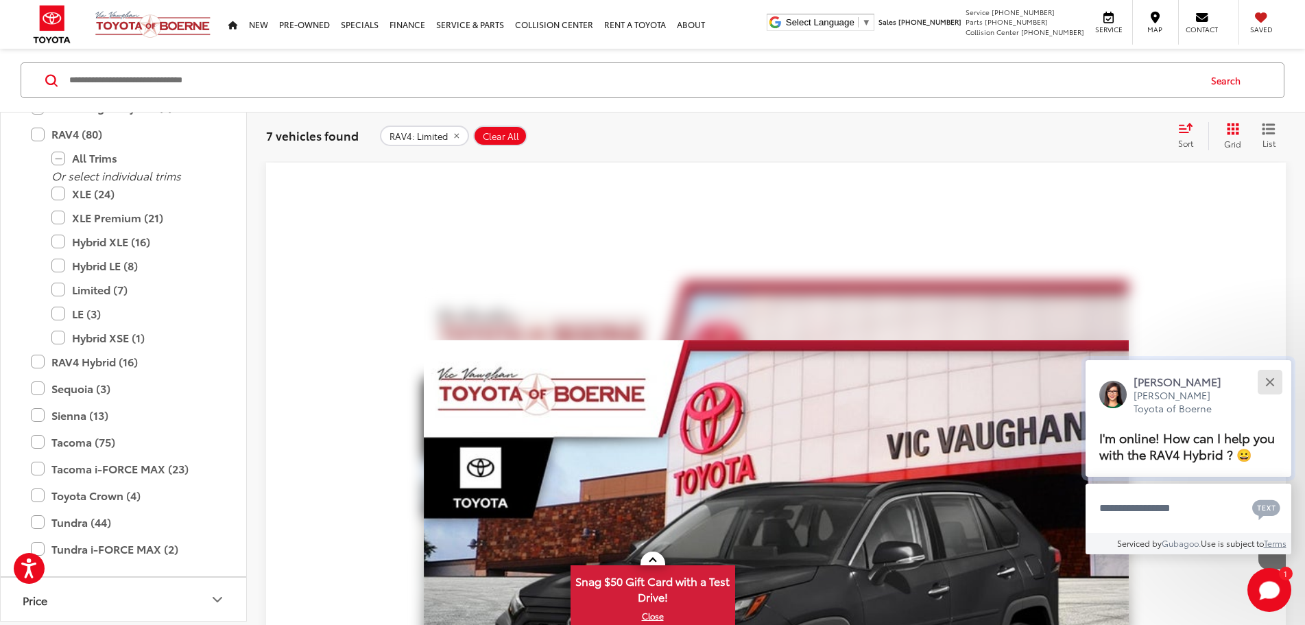
click at [1277, 371] on button "Close" at bounding box center [1269, 381] width 29 height 29
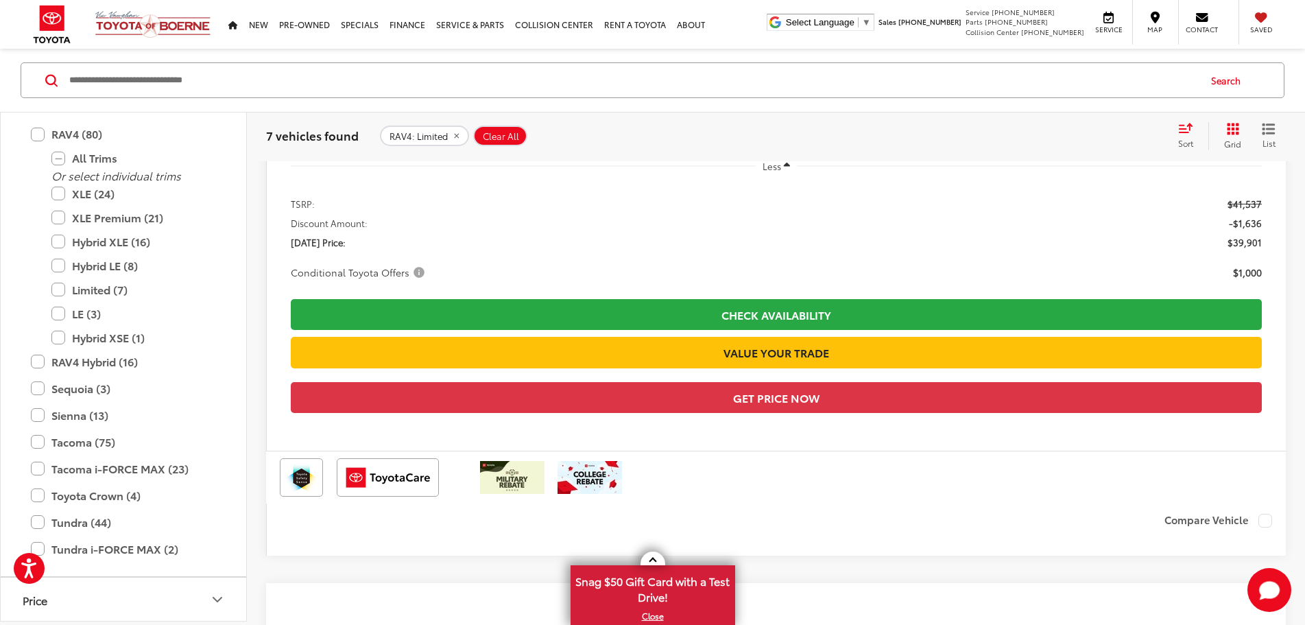
scroll to position [4174, 0]
